Goal: Task Accomplishment & Management: Manage account settings

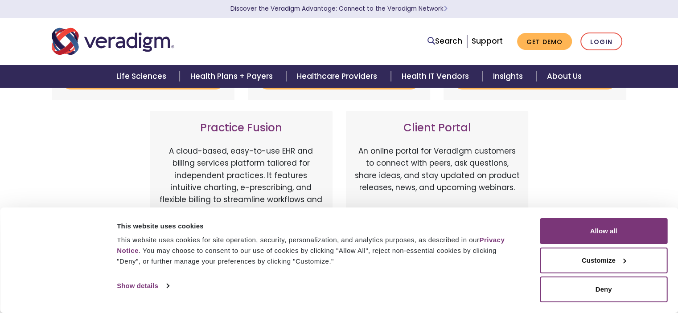
scroll to position [223, 0]
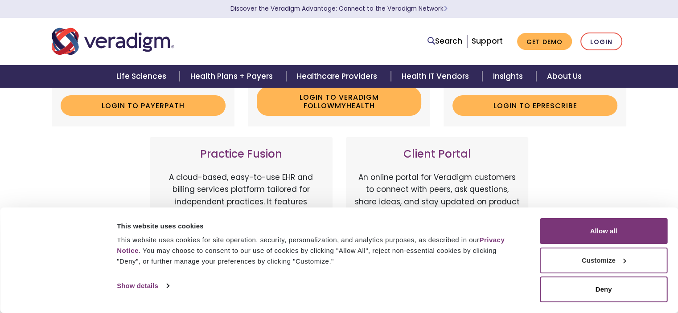
click at [634, 253] on button "Customize" at bounding box center [604, 261] width 128 height 26
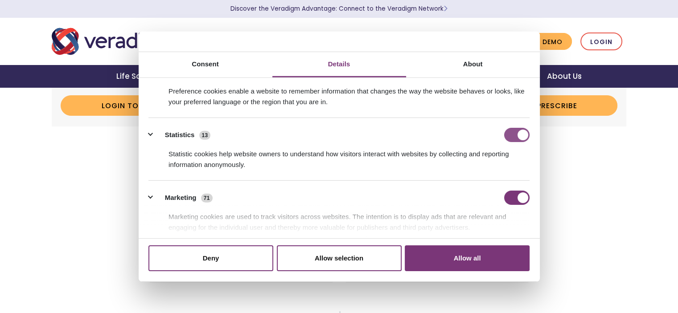
scroll to position [182, 0]
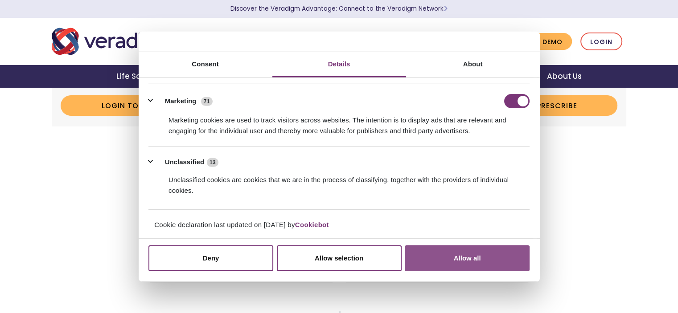
click at [479, 259] on button "Allow all" at bounding box center [467, 259] width 125 height 26
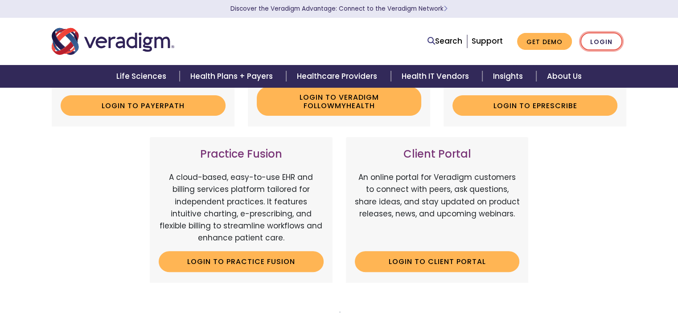
click at [610, 45] on link "Login" at bounding box center [602, 42] width 42 height 18
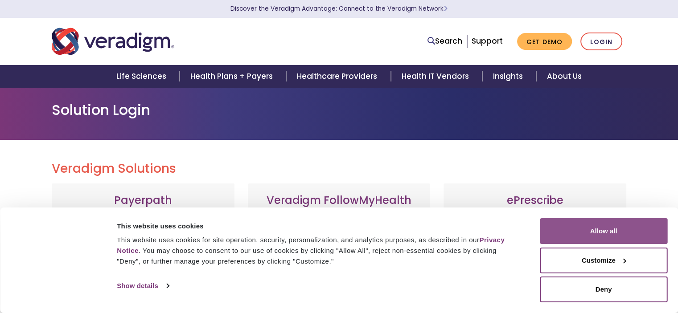
click at [607, 236] on button "Allow all" at bounding box center [604, 231] width 128 height 26
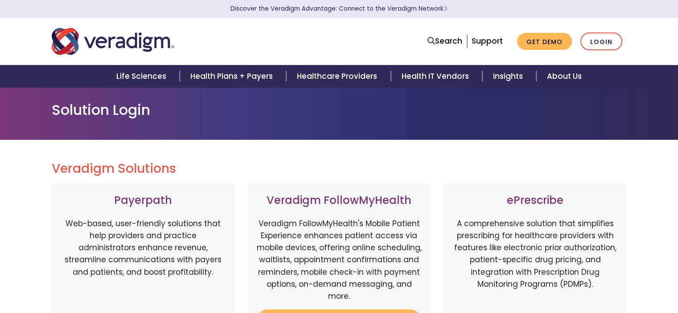
click at [600, 20] on nav "Search Support Get Demo Login" at bounding box center [339, 41] width 678 height 47
click at [598, 37] on link "Login" at bounding box center [602, 42] width 42 height 18
